Goal: Task Accomplishment & Management: Manage account settings

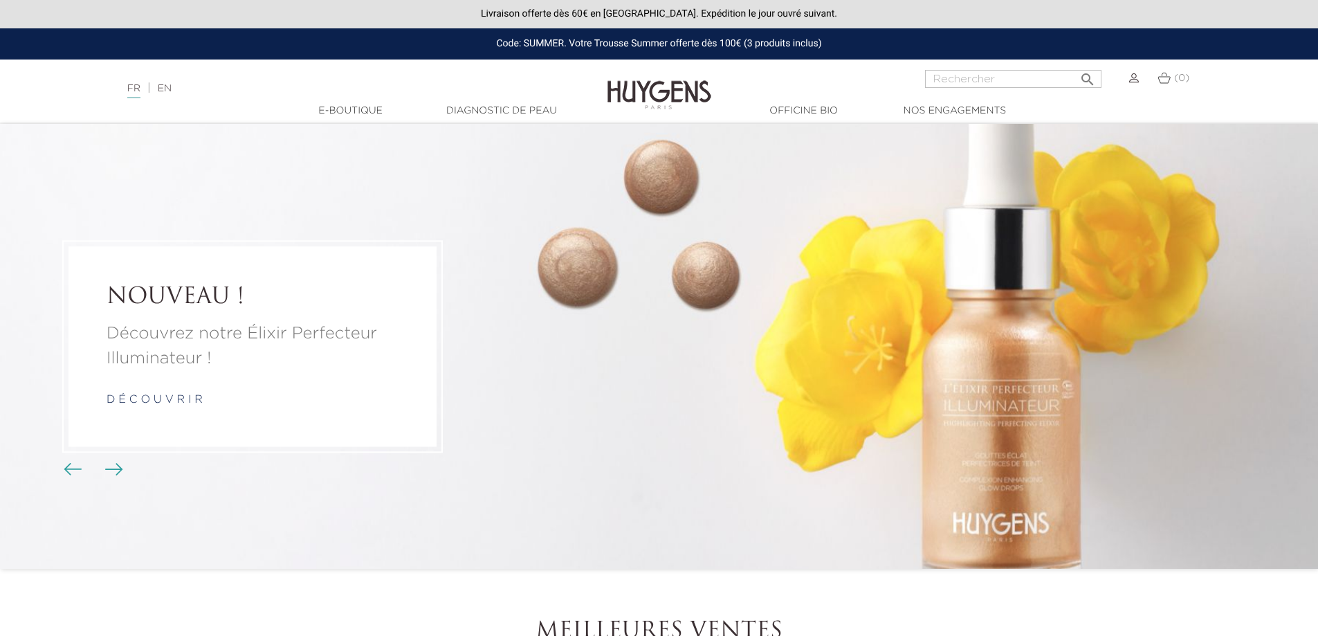
click at [718, 419] on li "NOUVEAU ! Découvrez notre Élixir Perfecteur Illuminateur ! d é c o u v r i r" at bounding box center [659, 346] width 1318 height 445
click at [1140, 82] on div "(0)" at bounding box center [1168, 86] width 59 height 33
click at [1136, 80] on img at bounding box center [1134, 78] width 10 height 10
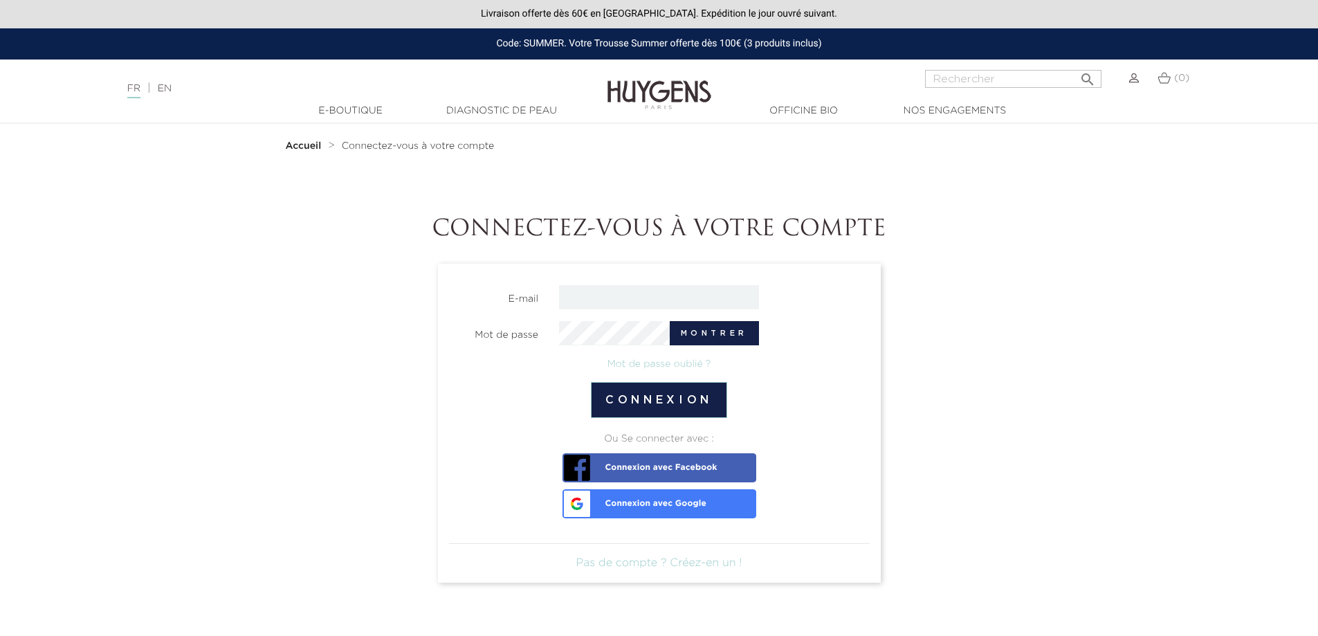
click at [642, 509] on link "Connexion avec Google" at bounding box center [660, 503] width 194 height 29
click at [1137, 79] on img at bounding box center [1134, 78] width 10 height 10
click at [601, 302] on input "email" at bounding box center [659, 297] width 200 height 24
type input "apeceliunas@gmail.com"
click at [665, 367] on link "Mot de passe oublié ?" at bounding box center [660, 364] width 104 height 10
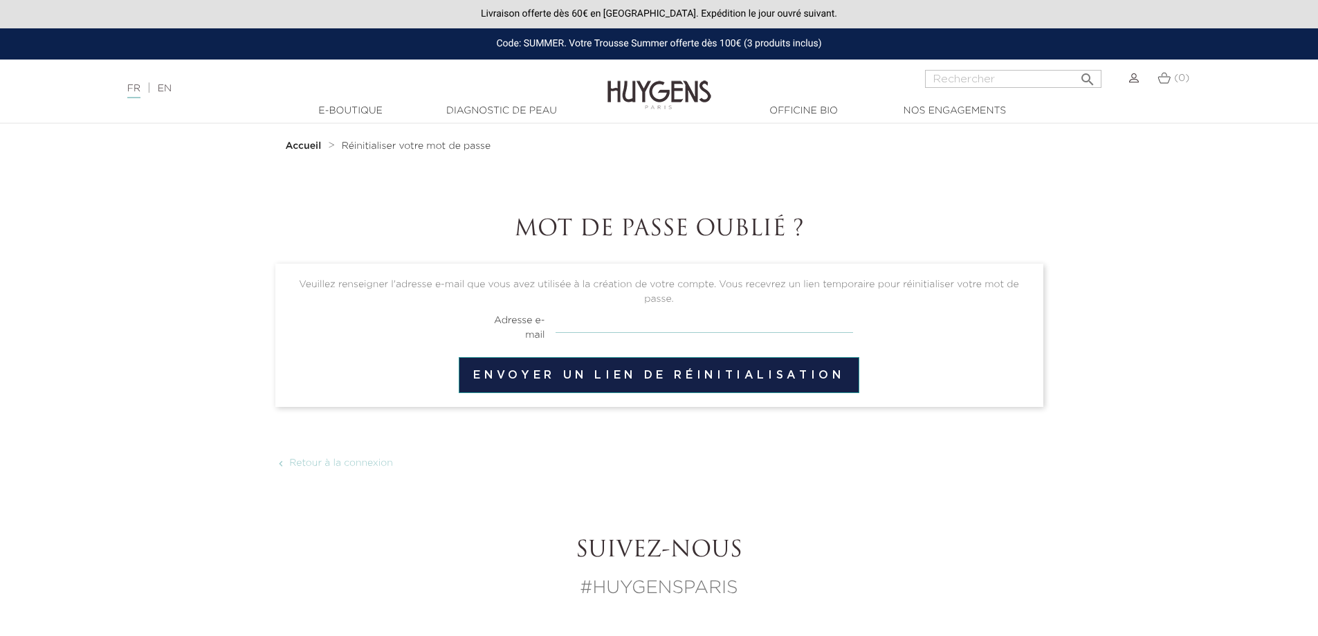
click at [597, 325] on input "email" at bounding box center [705, 320] width 298 height 26
type input "[EMAIL_ADDRESS][DOMAIN_NAME]"
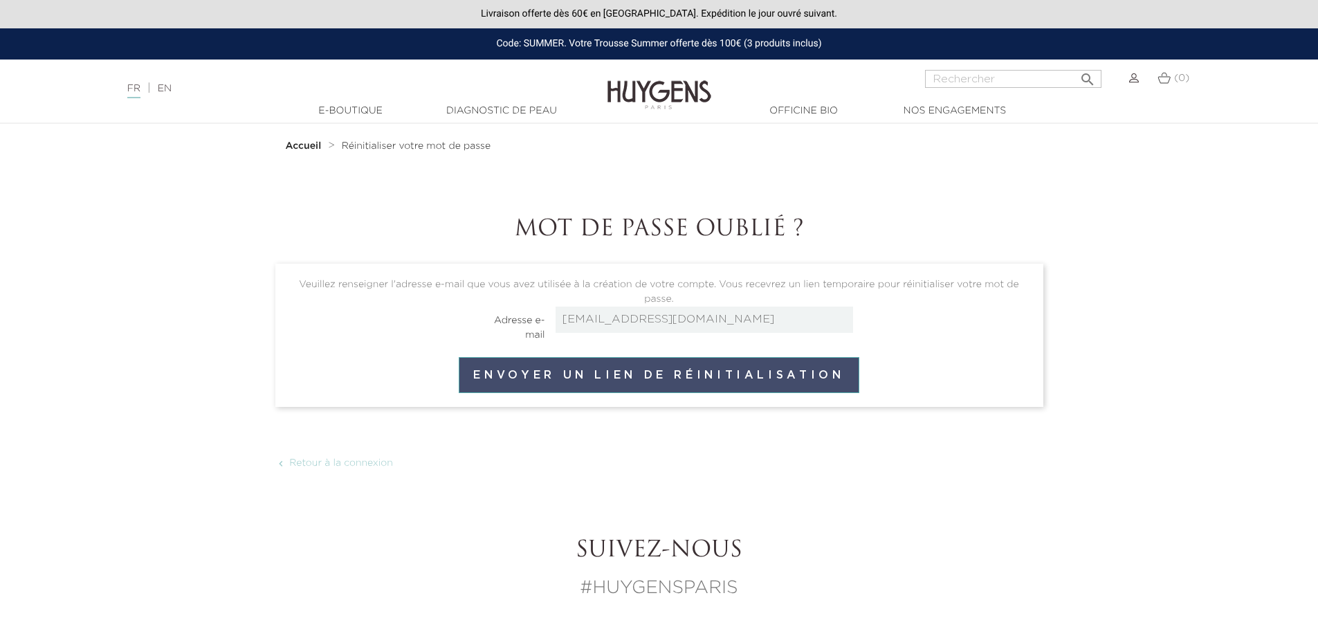
click at [649, 374] on button "Envoyer un lien de réinitialisation" at bounding box center [659, 375] width 400 height 36
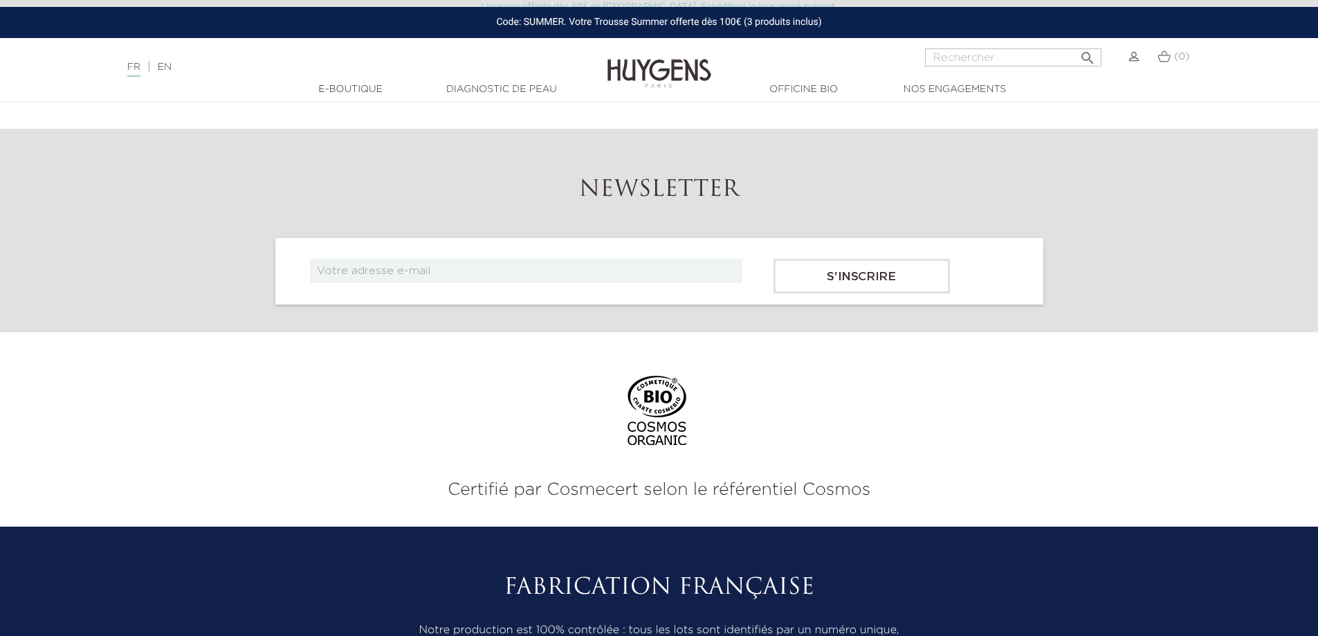
scroll to position [415, 0]
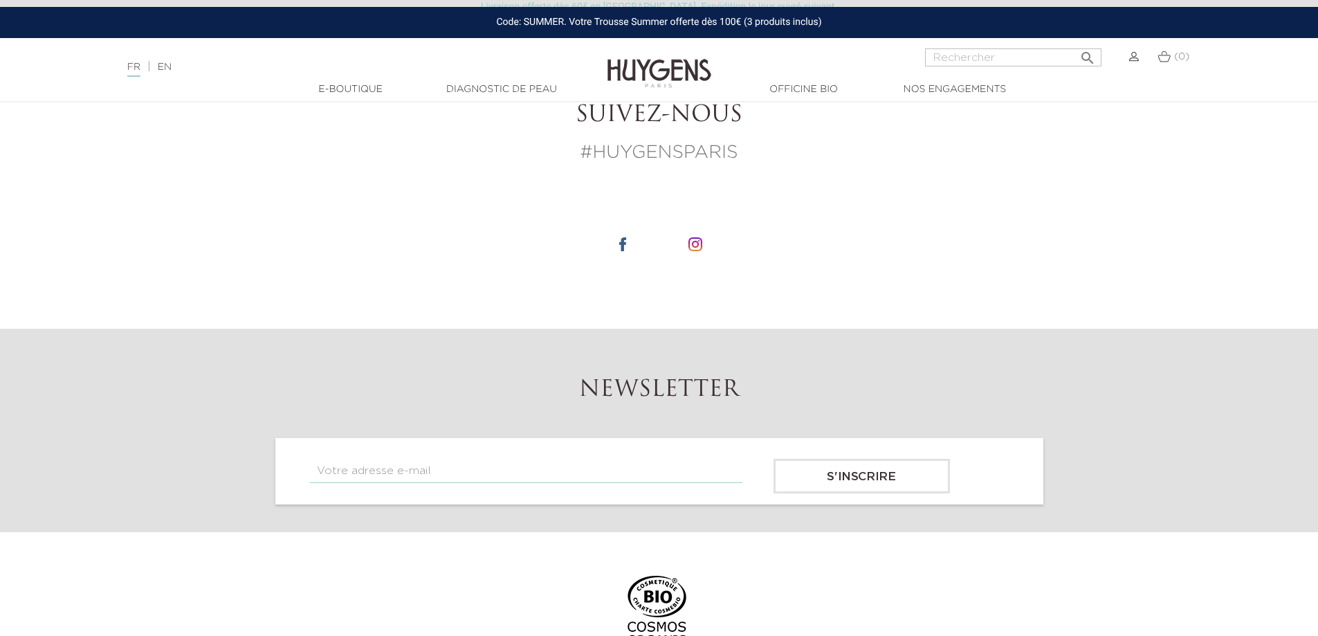
click at [426, 469] on input "text" at bounding box center [526, 471] width 433 height 24
type input "[EMAIL_ADDRESS][DOMAIN_NAME]"
click at [860, 481] on input "S'inscrire" at bounding box center [862, 476] width 176 height 35
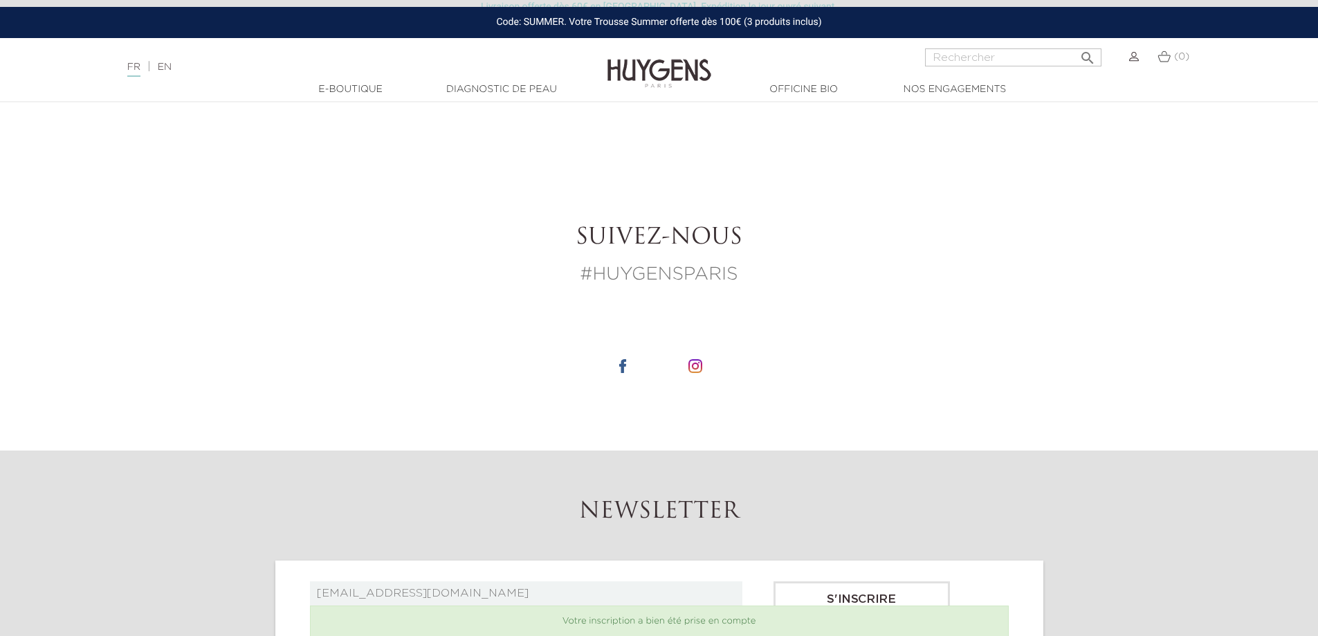
scroll to position [4955, 0]
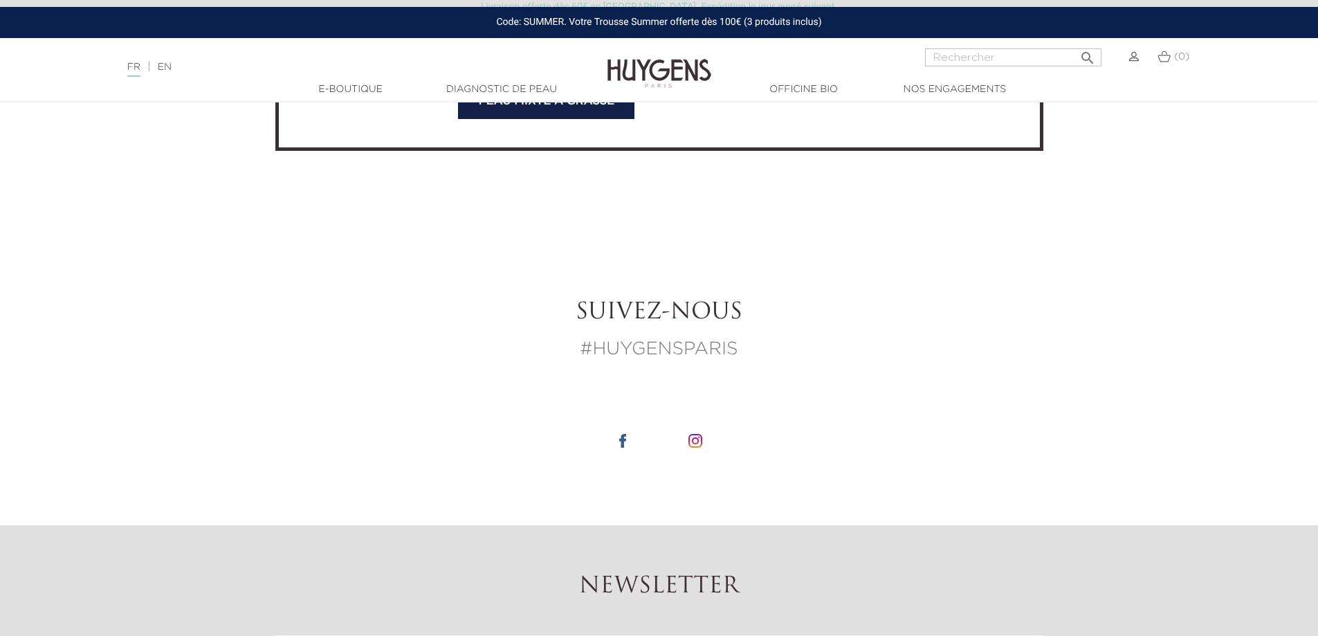
click at [775, 24] on div "Code: SUMMER. Votre Trousse Summer offerte dès 100€ (3 produits inclus)" at bounding box center [659, 22] width 1318 height 31
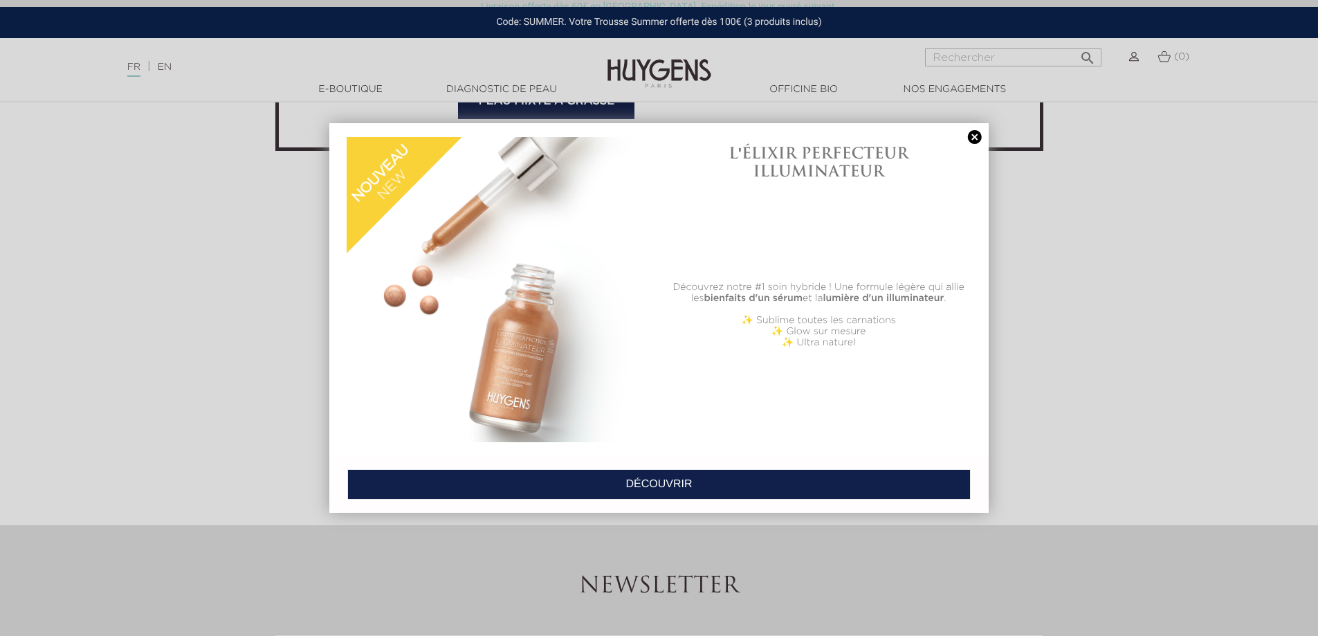
click at [977, 133] on link at bounding box center [974, 137] width 19 height 15
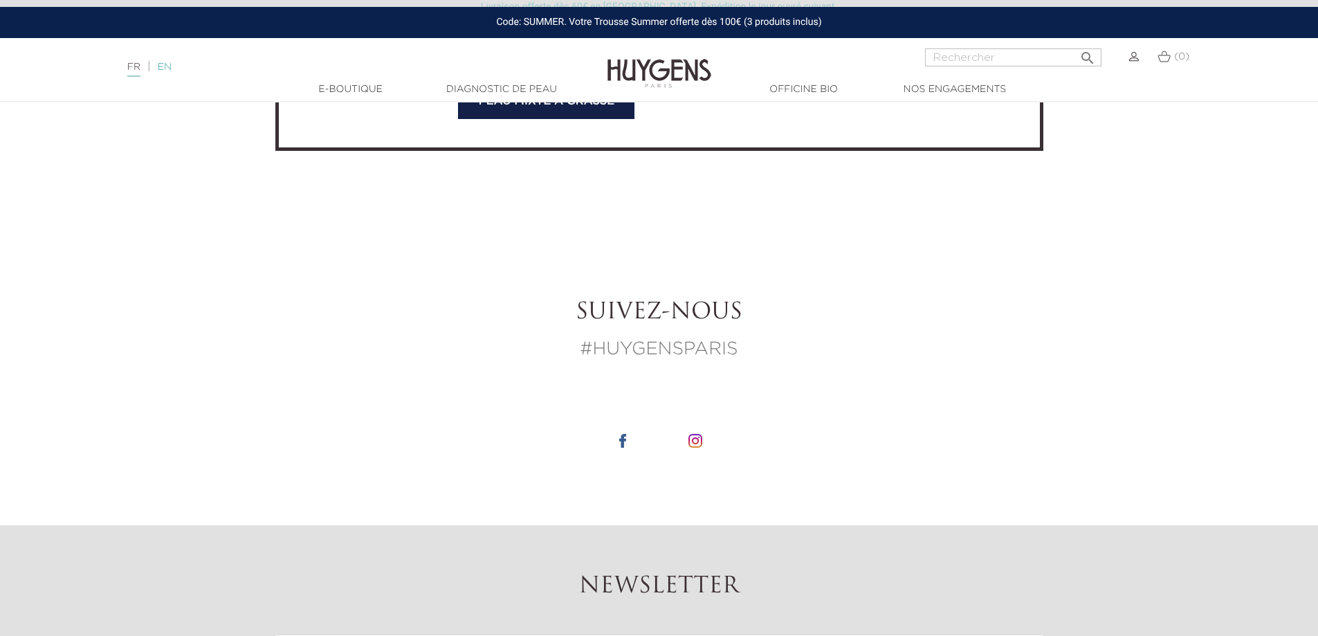
click at [172, 72] on link "EN" at bounding box center [165, 67] width 14 height 10
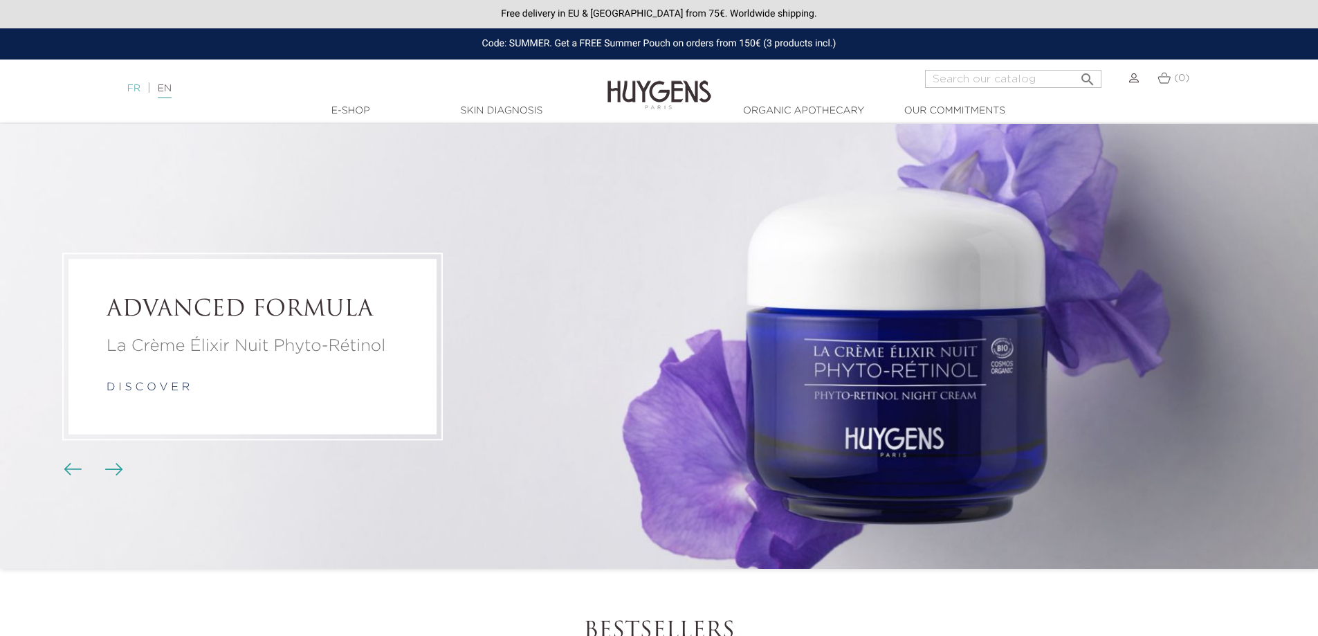
click at [133, 85] on link "FR" at bounding box center [133, 89] width 13 height 10
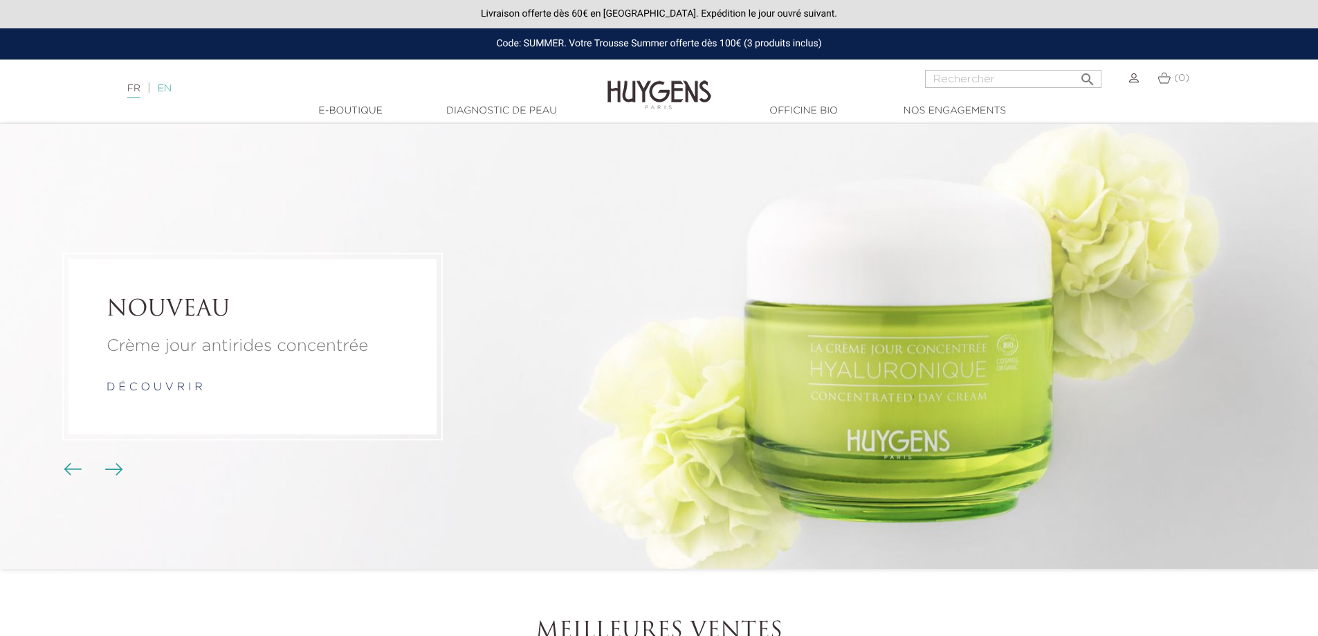
click at [172, 92] on link "EN" at bounding box center [165, 89] width 14 height 10
